Goal: Task Accomplishment & Management: Use online tool/utility

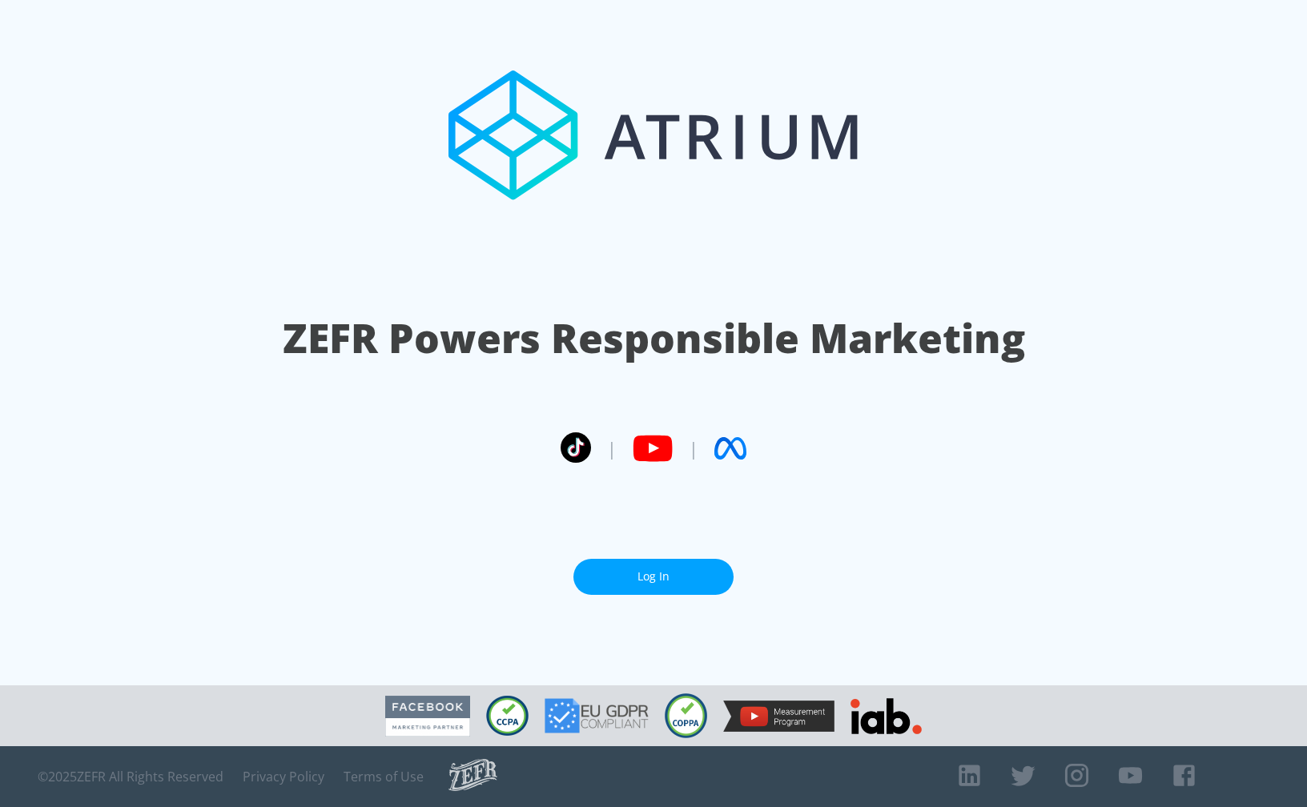
click at [628, 570] on link "Log In" at bounding box center [653, 577] width 160 height 36
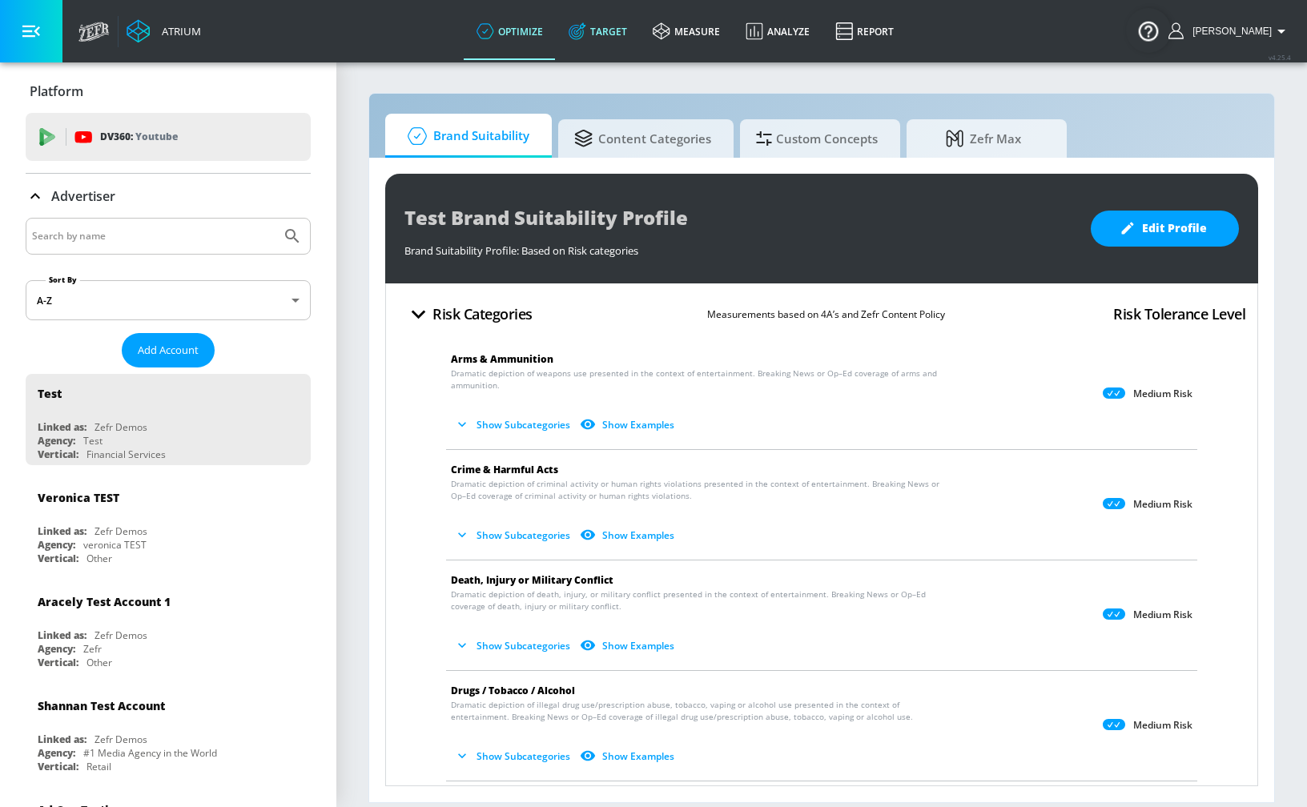
click at [627, 26] on link "Target" at bounding box center [598, 31] width 84 height 58
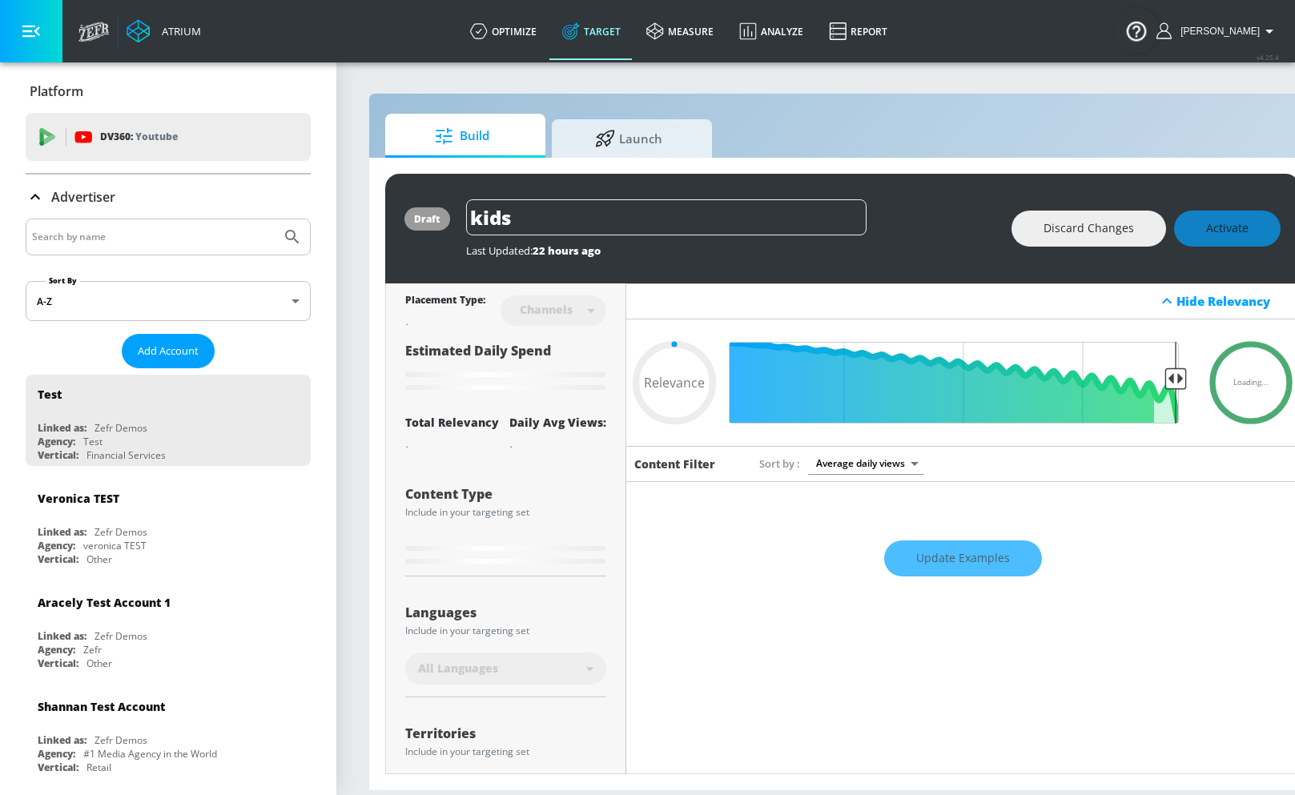
click at [172, 191] on div "Advertiser" at bounding box center [168, 196] width 285 height 19
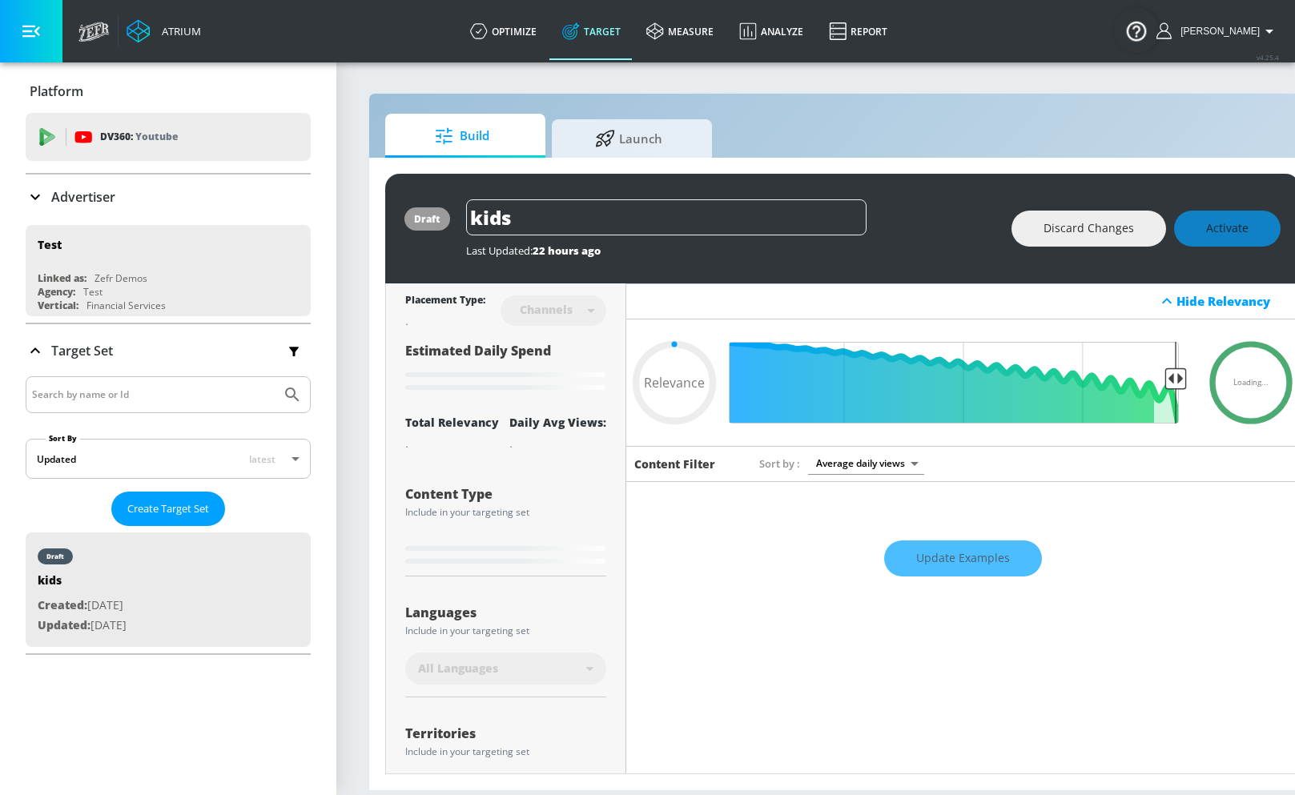
click at [766, 556] on div "Update Examples" at bounding box center [962, 559] width 672 height 56
type input "0.49"
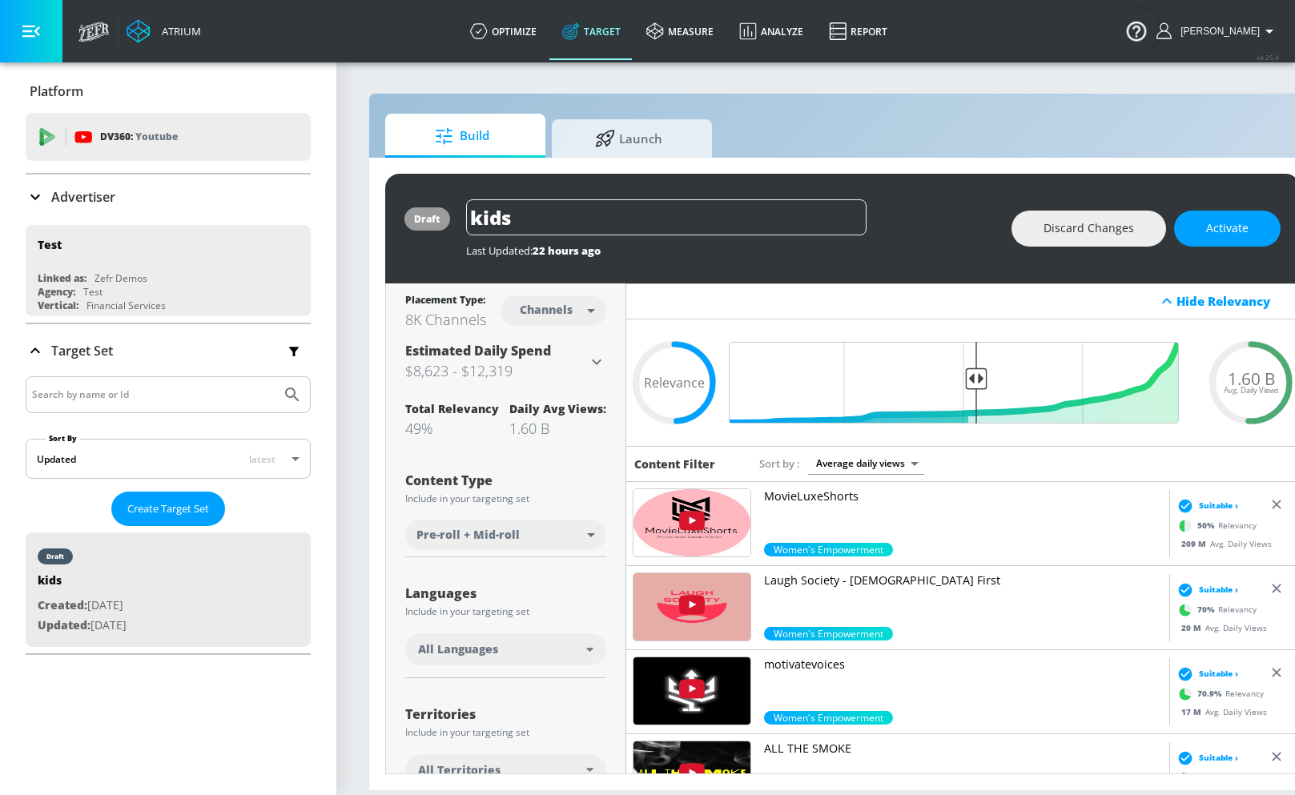
click at [578, 320] on body "Atrium optimize Target measure Analyze Report optimize Target measure Analyze R…" at bounding box center [647, 397] width 1295 height 795
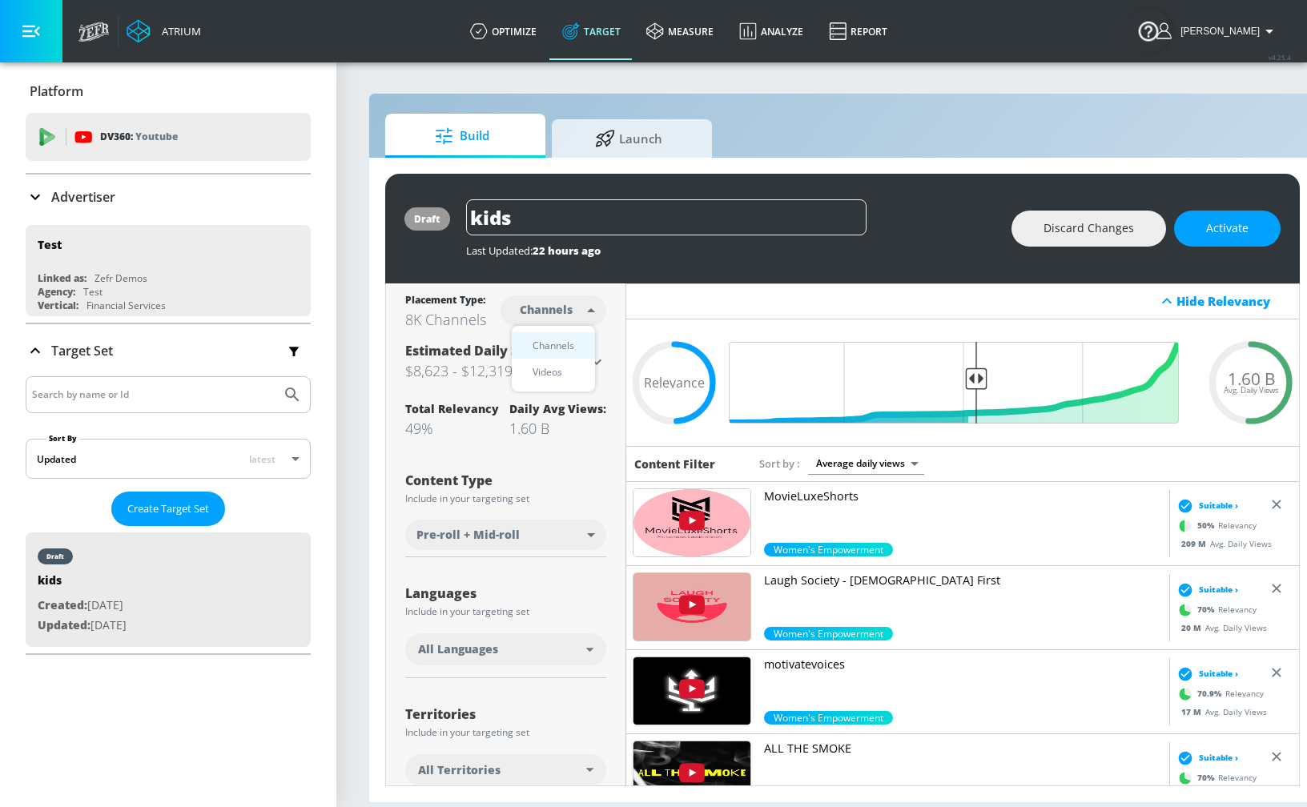
click at [572, 377] on li "Videos" at bounding box center [553, 372] width 83 height 26
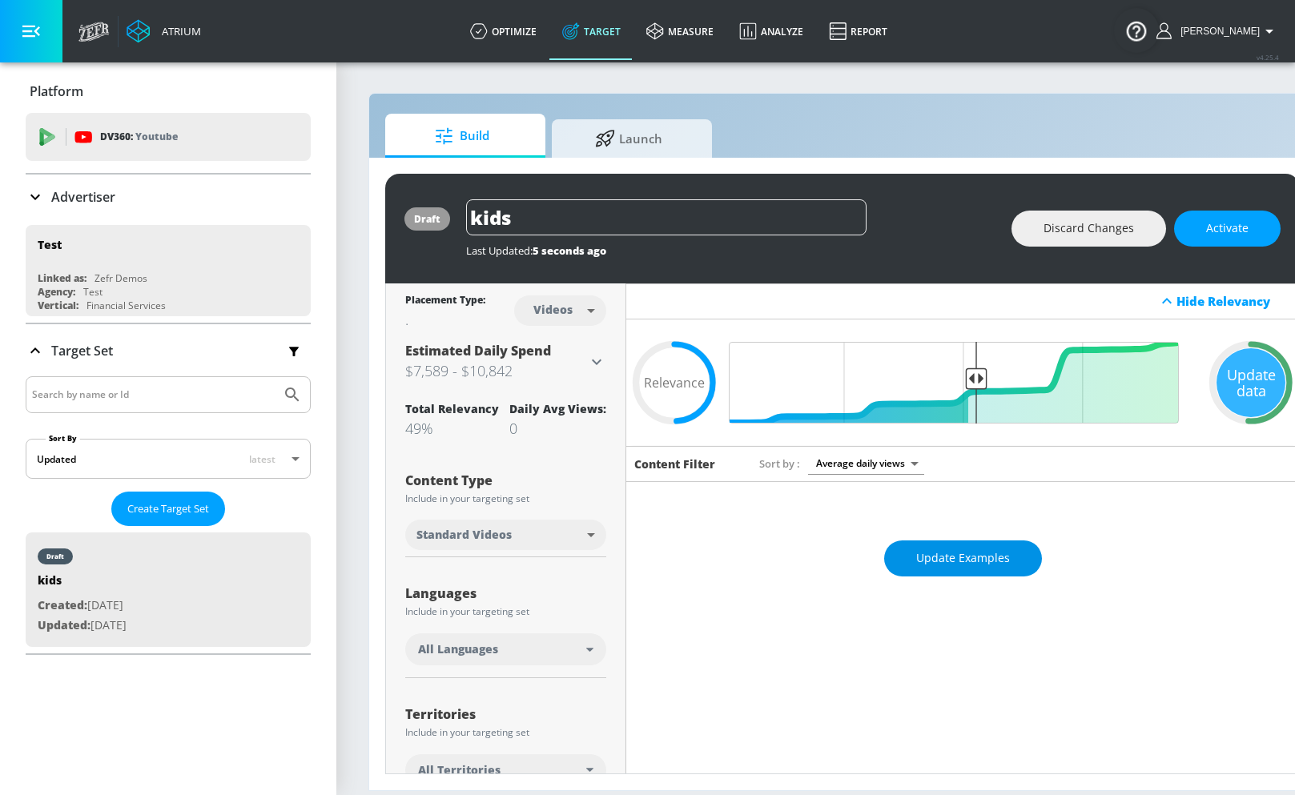
click at [946, 567] on span "Update Examples" at bounding box center [963, 558] width 94 height 20
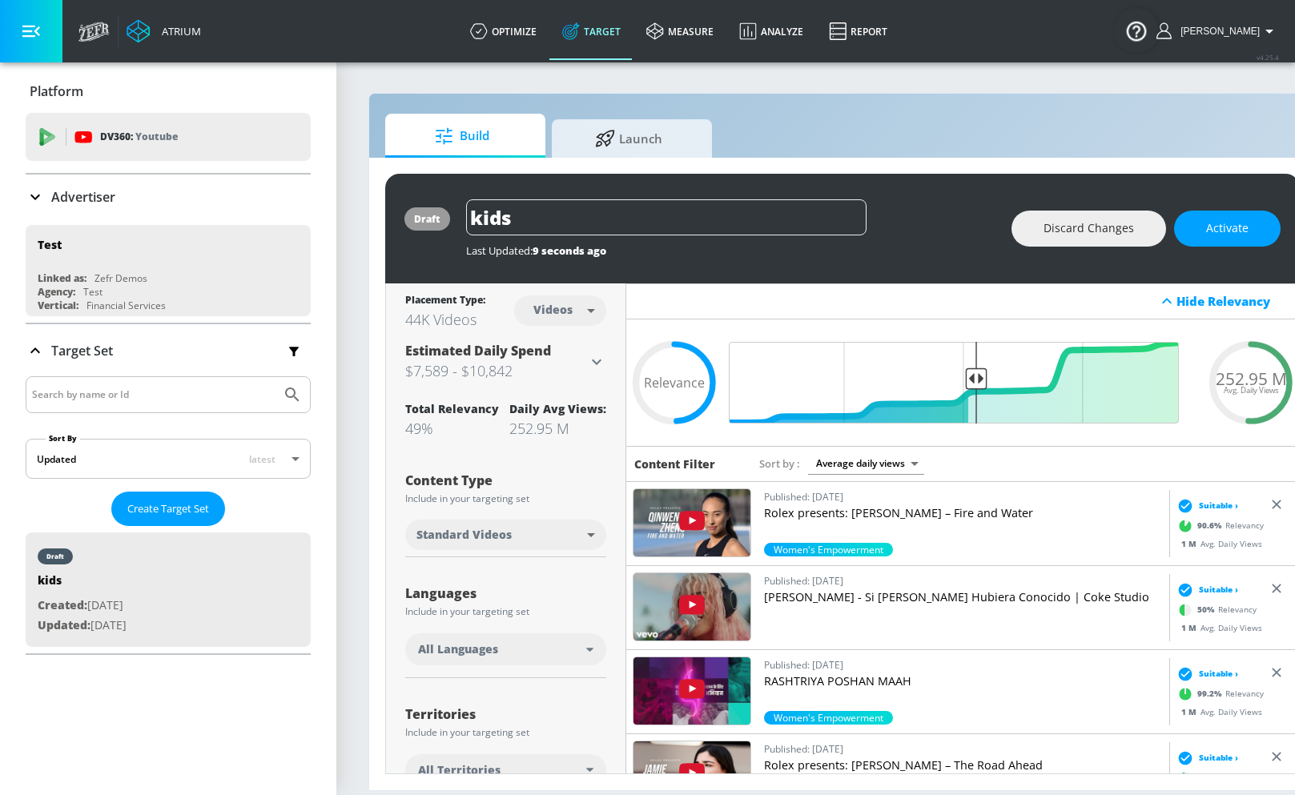
click at [1293, 390] on div "252.95 M Avg. Daily Views" at bounding box center [1250, 382] width 96 height 24
click at [568, 310] on body "Atrium optimize Target measure Analyze Report optimize Target measure Analyze R…" at bounding box center [647, 397] width 1295 height 795
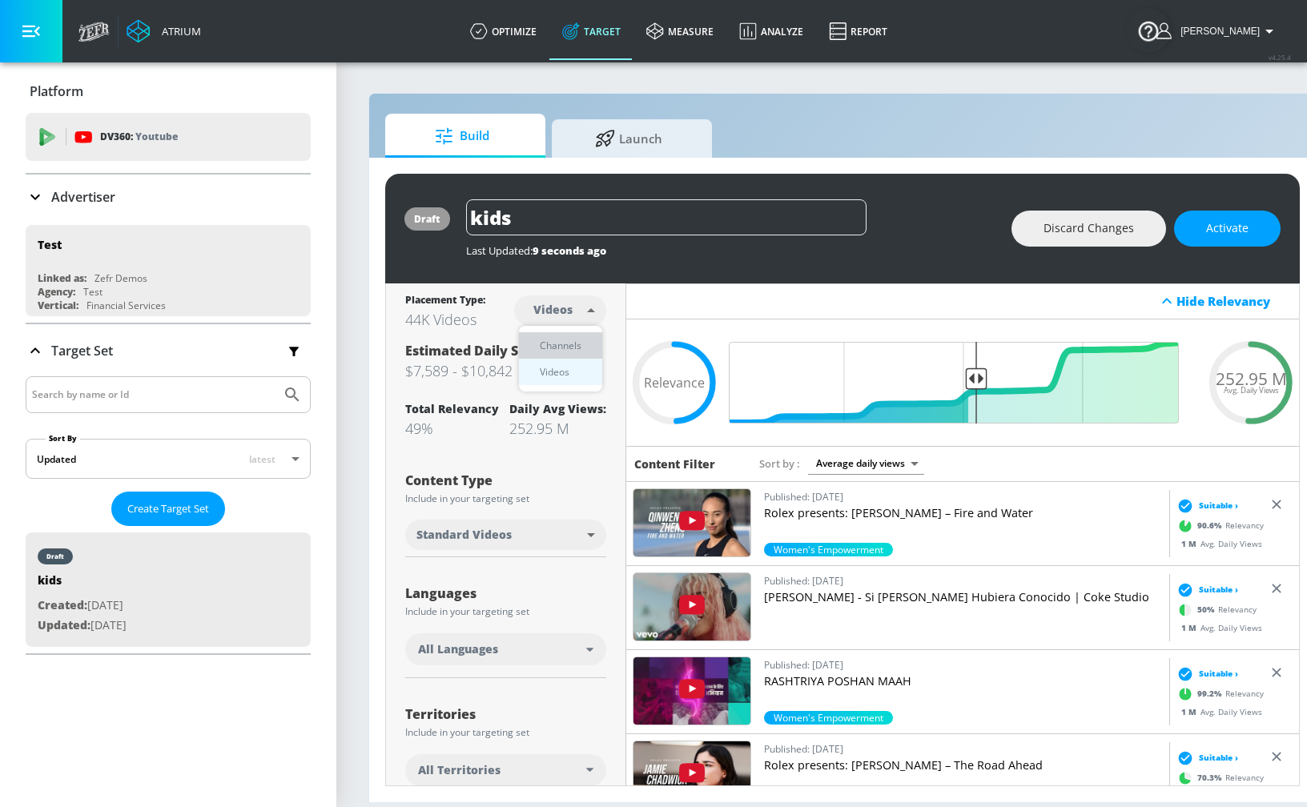
click at [564, 352] on div "Channels" at bounding box center [561, 345] width 58 height 17
type input "channels"
